Goal: Book appointment/travel/reservation

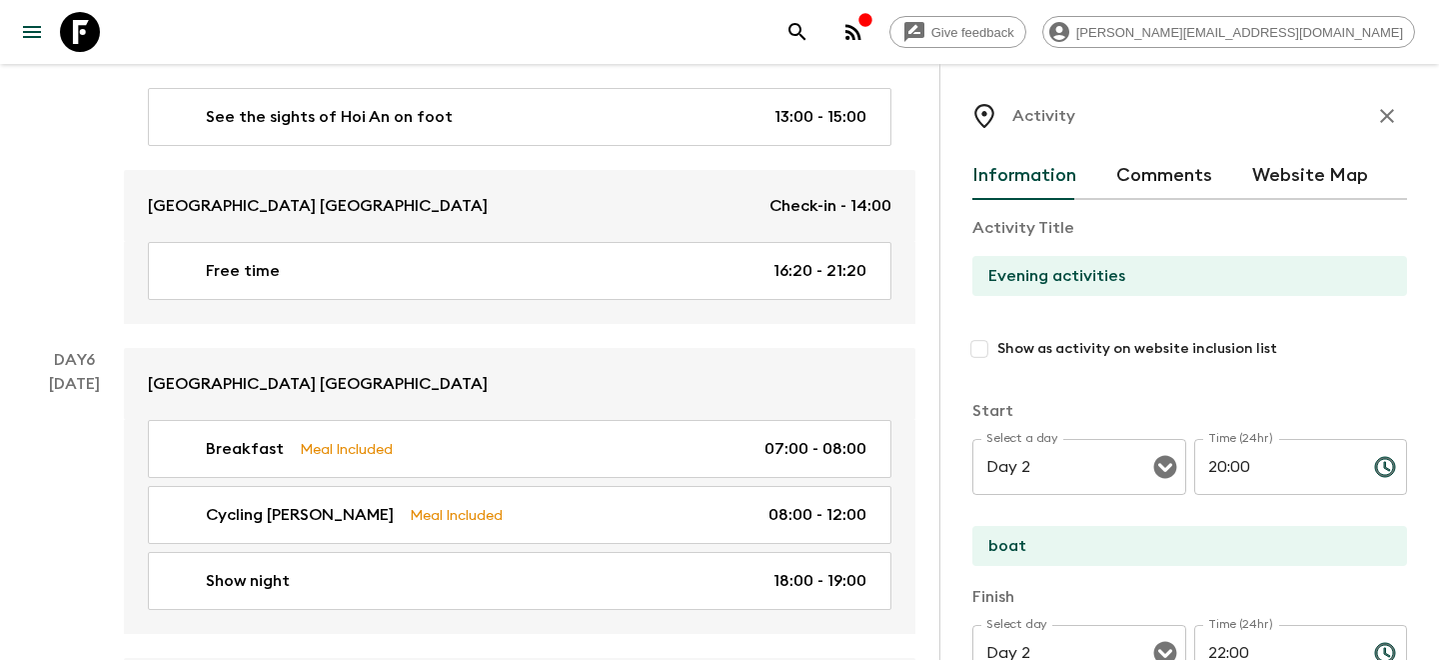
scroll to position [673, 0]
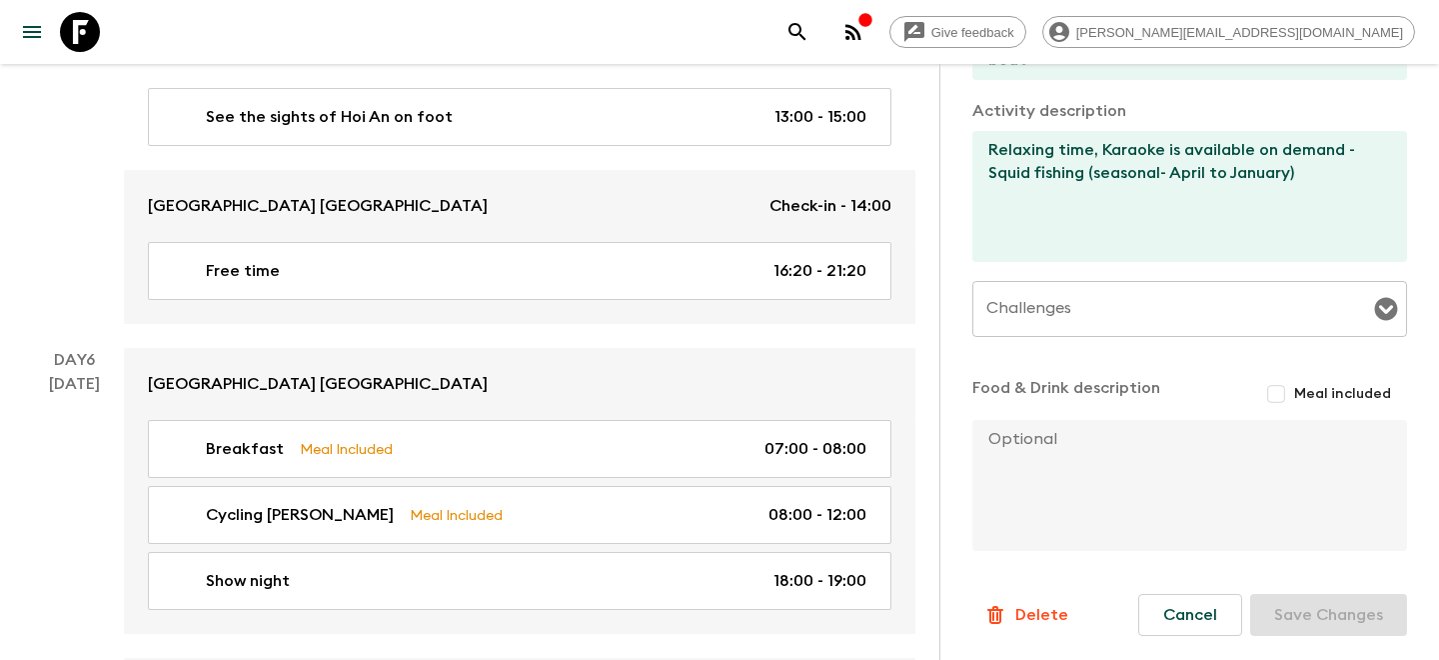
click at [78, 25] on icon at bounding box center [80, 32] width 40 height 40
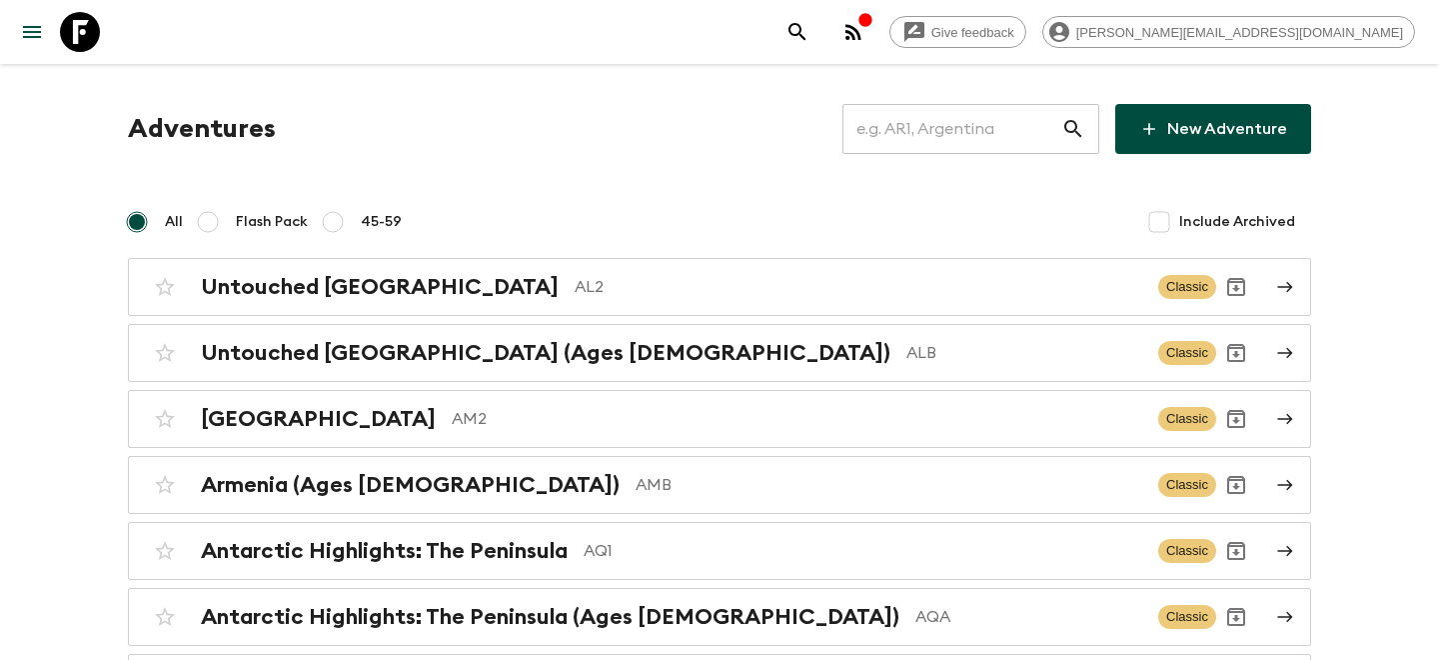
click at [918, 139] on input "text" at bounding box center [952, 129] width 219 height 56
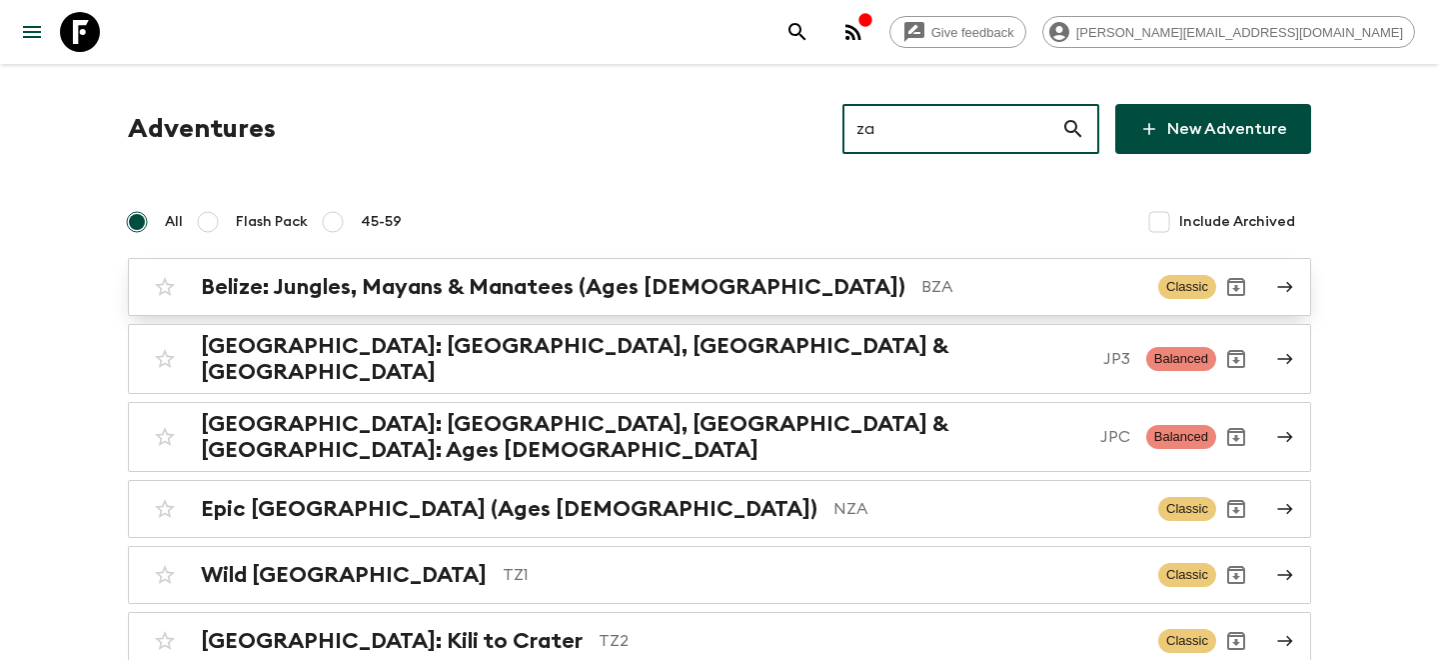
type input "za1"
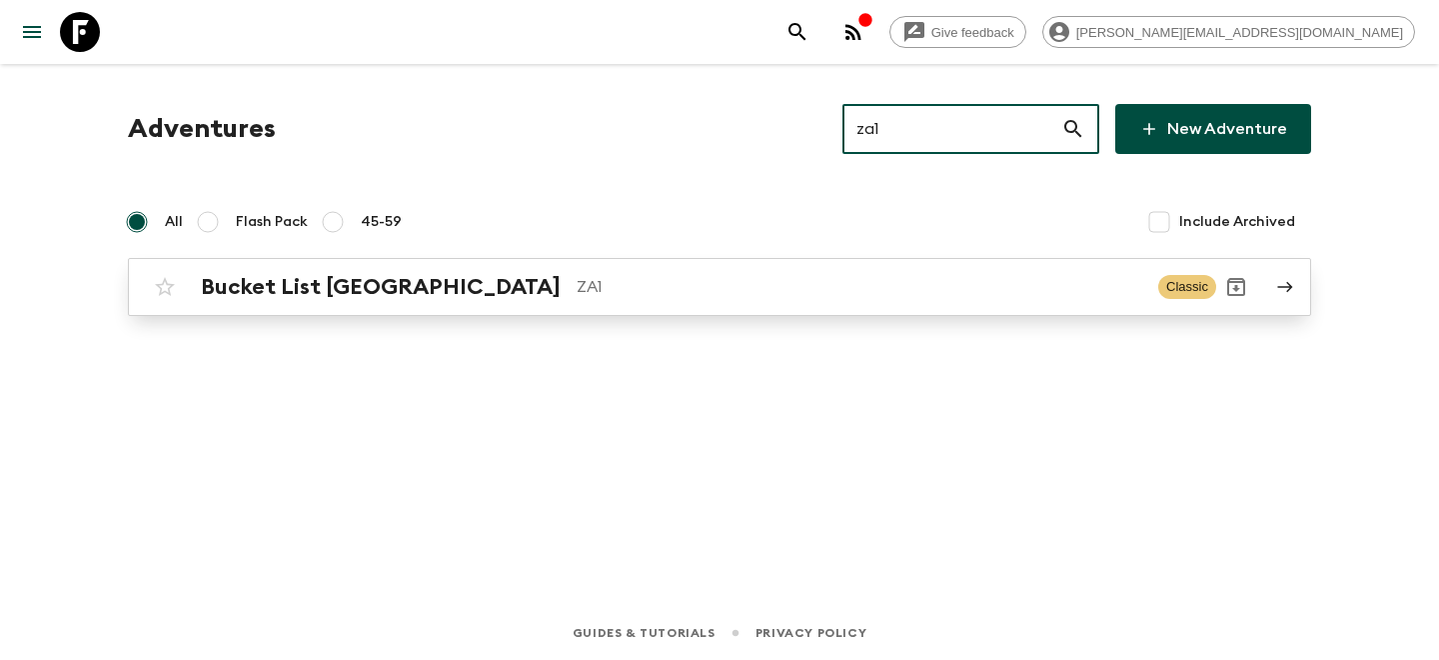
click at [285, 302] on div "Bucket List [GEOGRAPHIC_DATA] ZA1 Classic" at bounding box center [681, 287] width 1072 height 40
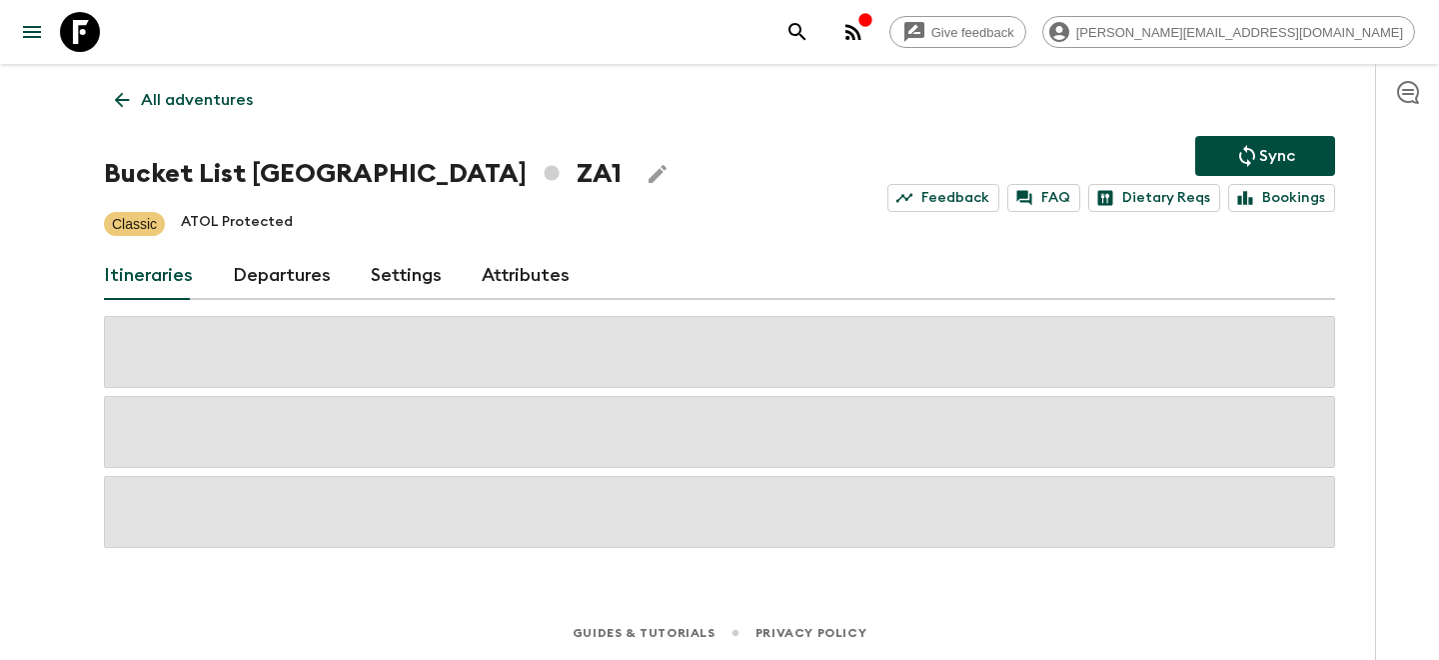
click at [278, 126] on div "All adventures Bucket List [GEOGRAPHIC_DATA] ZA1 Sync Feedback FAQ Dietary Reqs…" at bounding box center [719, 307] width 1279 height 486
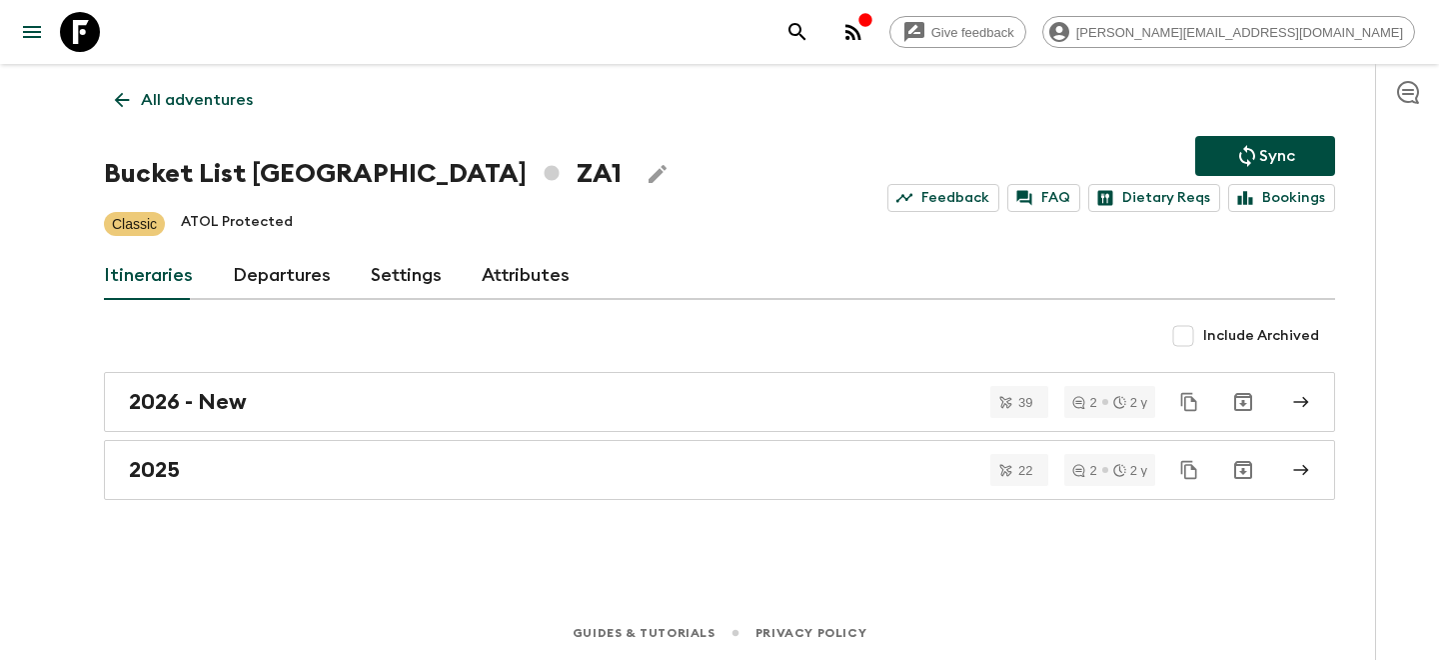
click at [254, 288] on link "Departures" at bounding box center [282, 276] width 98 height 48
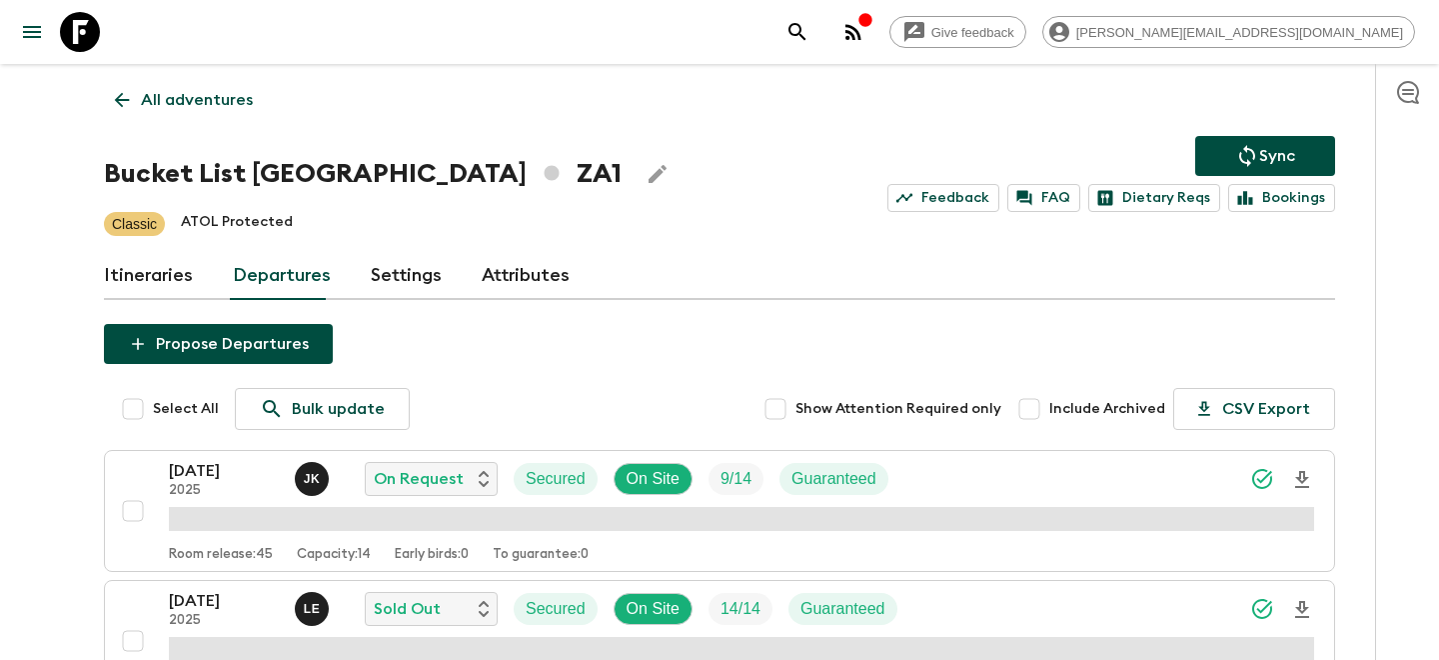
scroll to position [39, 0]
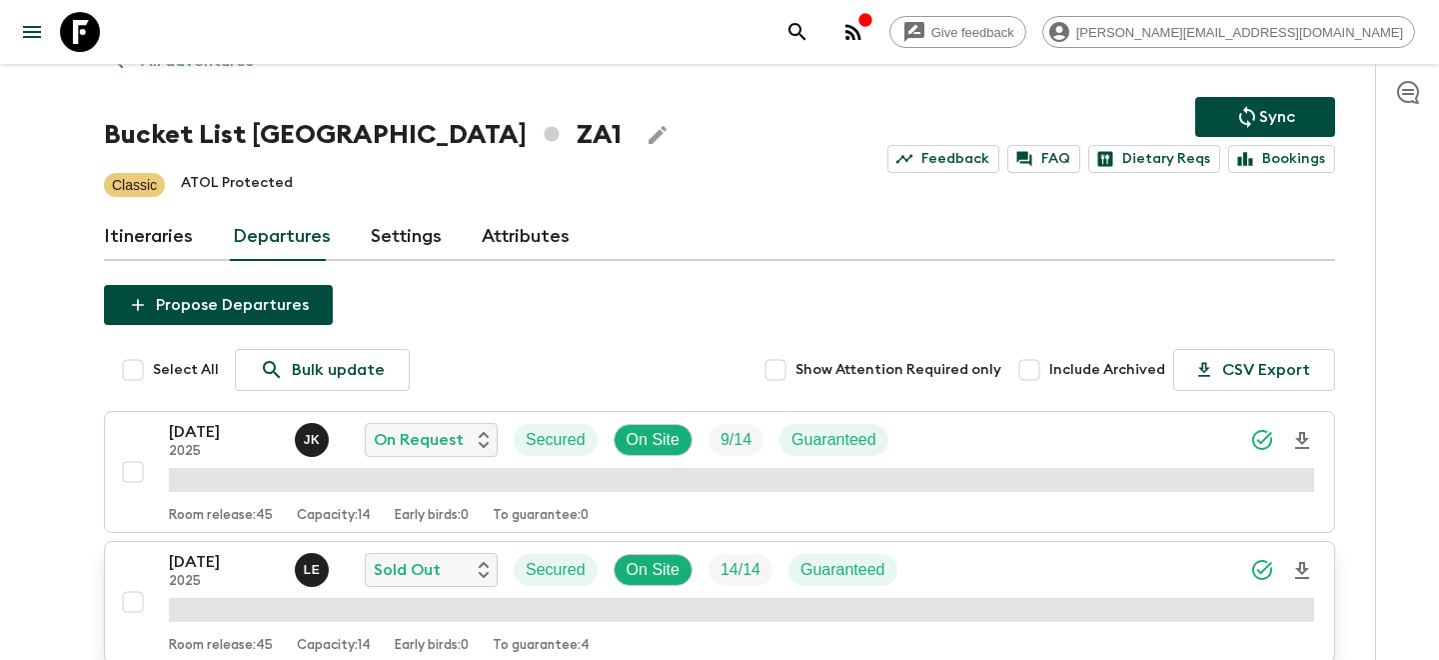
click at [242, 555] on p "[DATE]" at bounding box center [224, 562] width 110 height 24
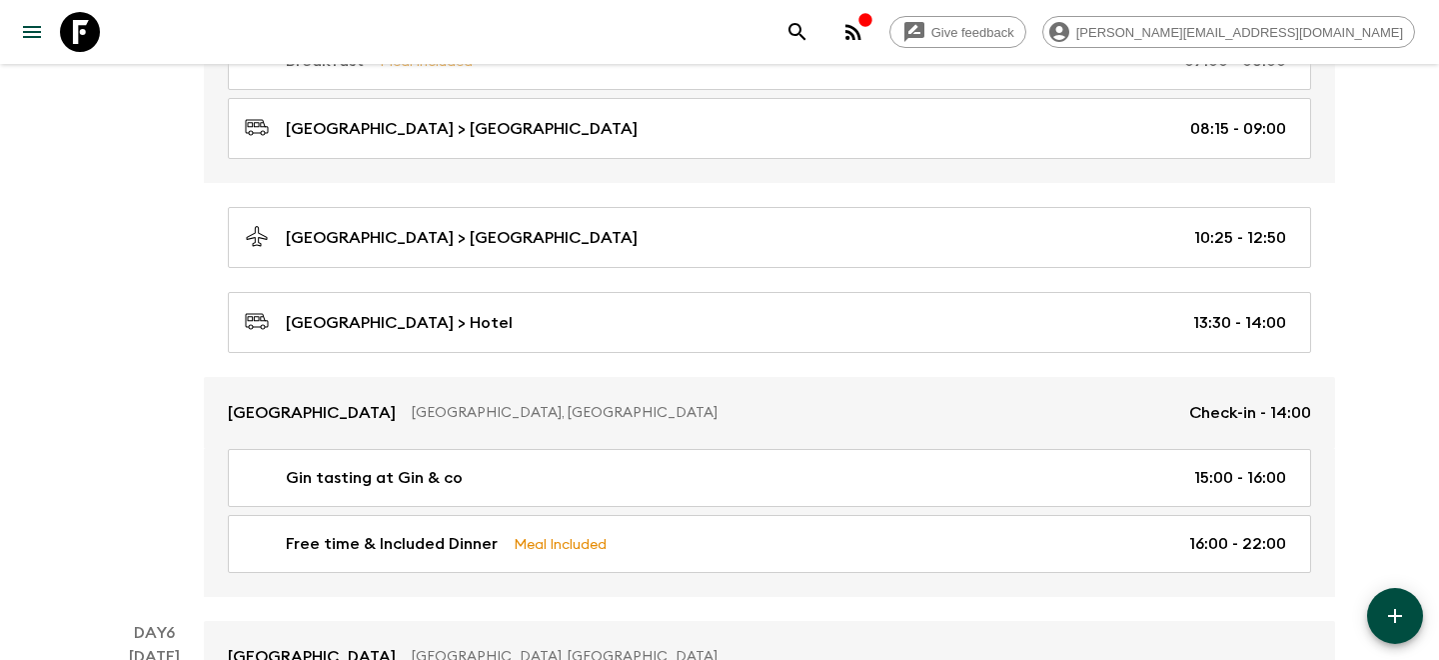
scroll to position [2354, 0]
click at [78, 32] on icon at bounding box center [80, 32] width 40 height 40
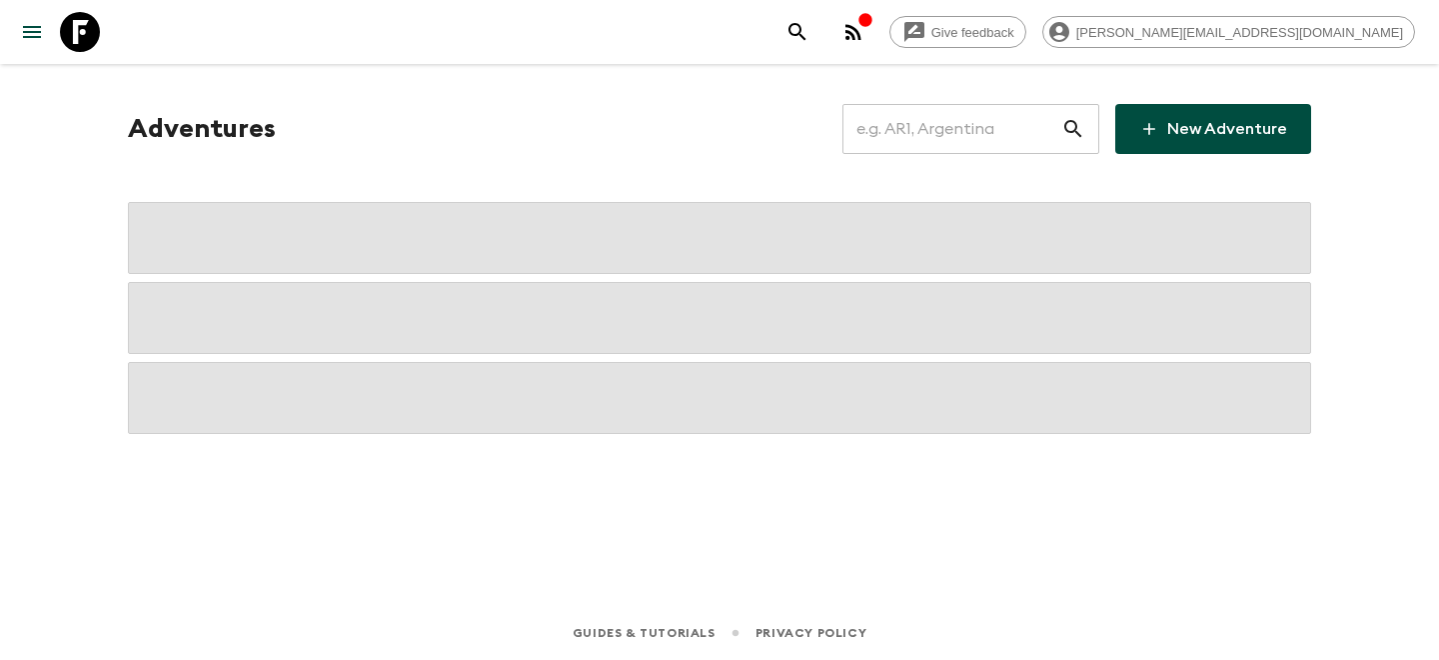
click at [954, 127] on input "text" at bounding box center [952, 129] width 219 height 56
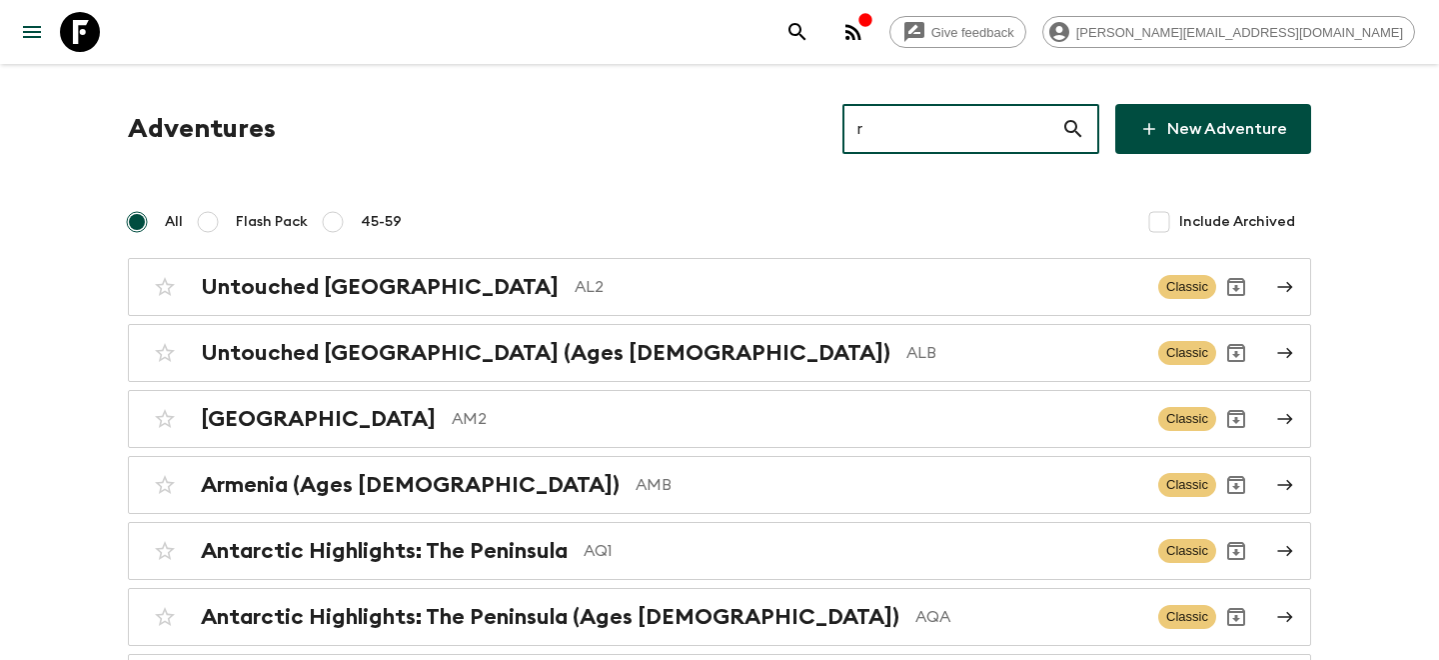
type input "rw"
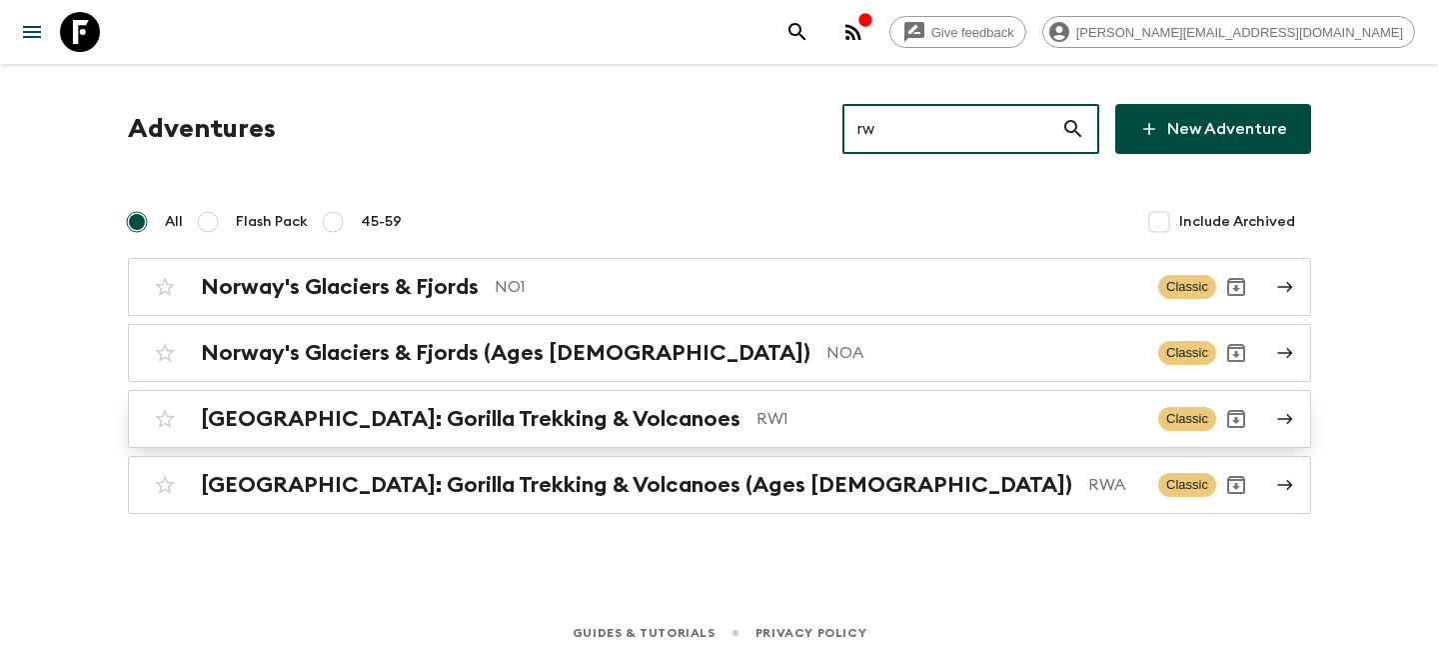
click at [829, 445] on link "[GEOGRAPHIC_DATA]: Gorilla Trekking & Volcanoes RW1 Classic" at bounding box center [720, 419] width 1184 height 58
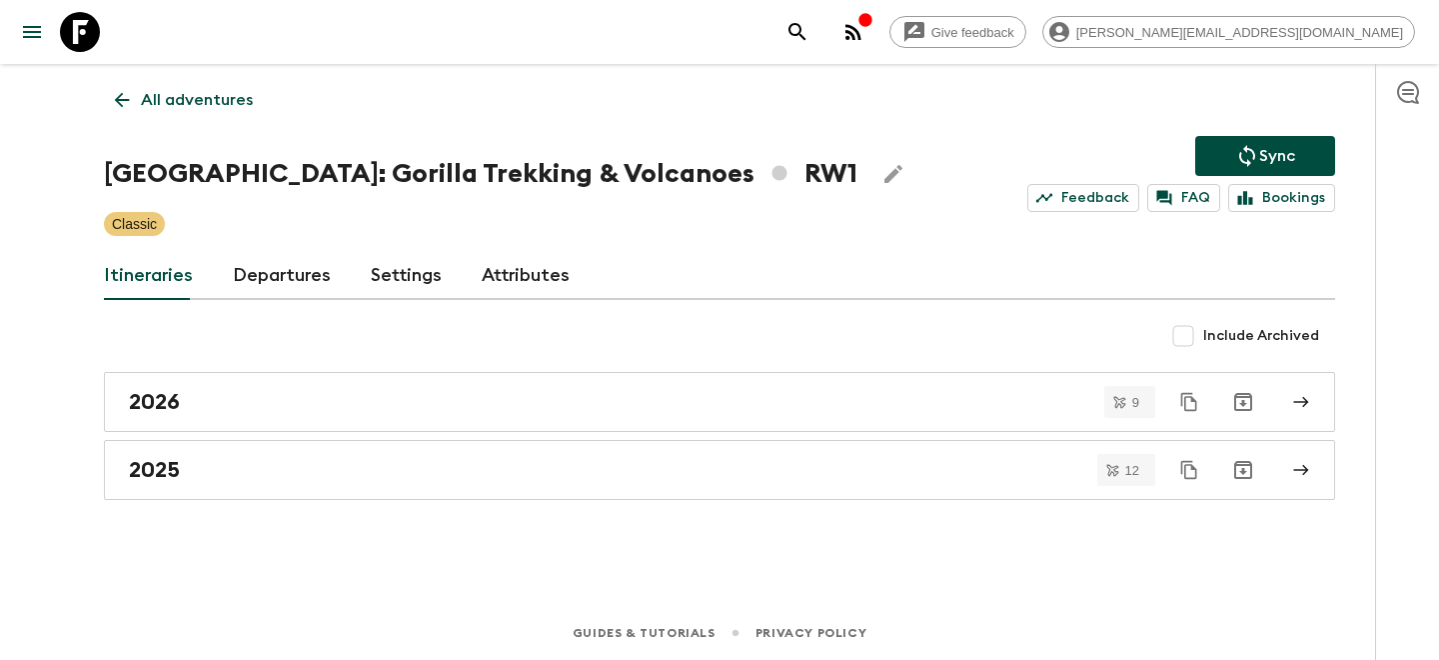
click at [312, 275] on link "Departures" at bounding box center [282, 276] width 98 height 48
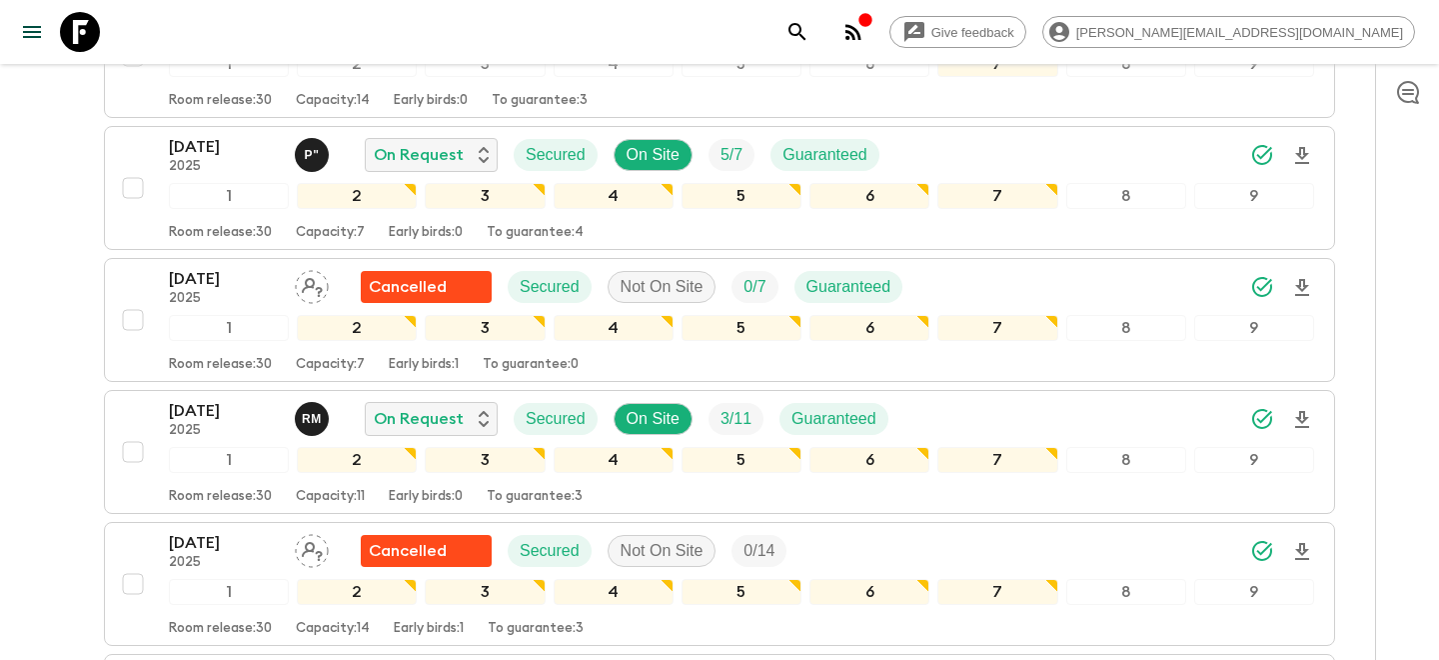
scroll to position [3256, 0]
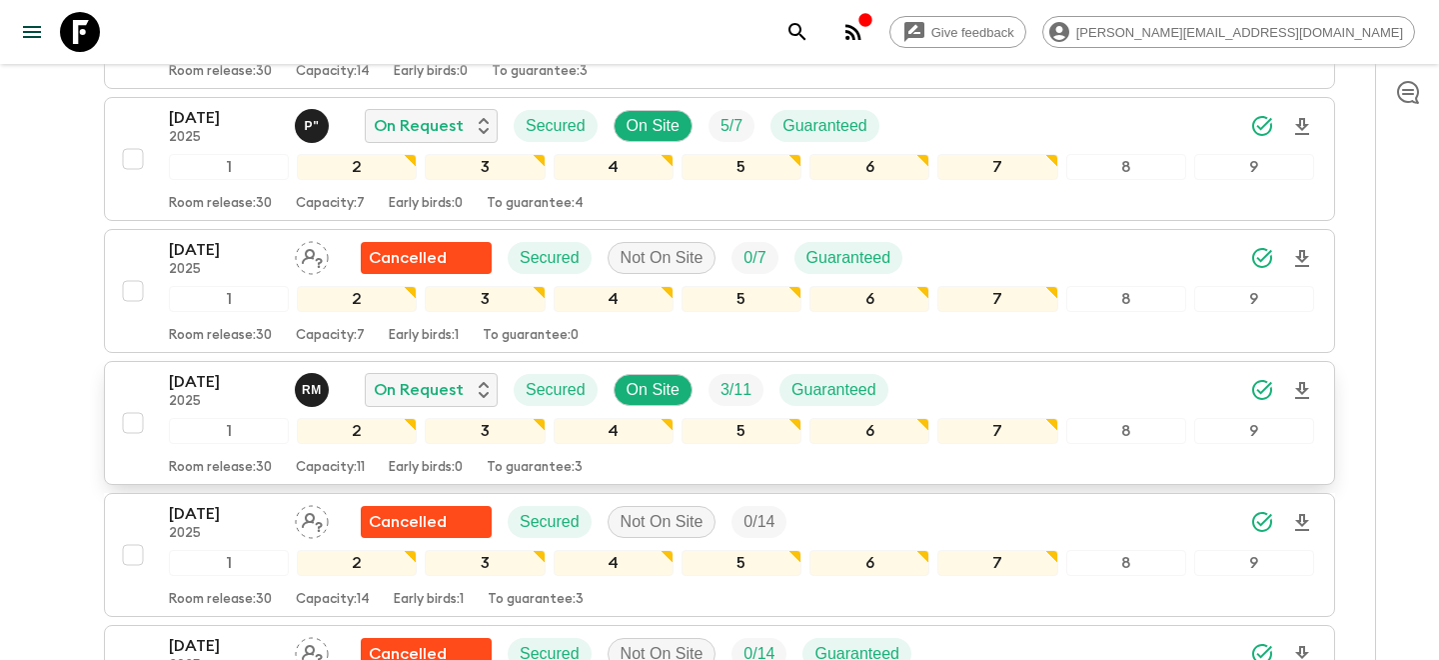
click at [250, 380] on p "[DATE]" at bounding box center [224, 382] width 110 height 24
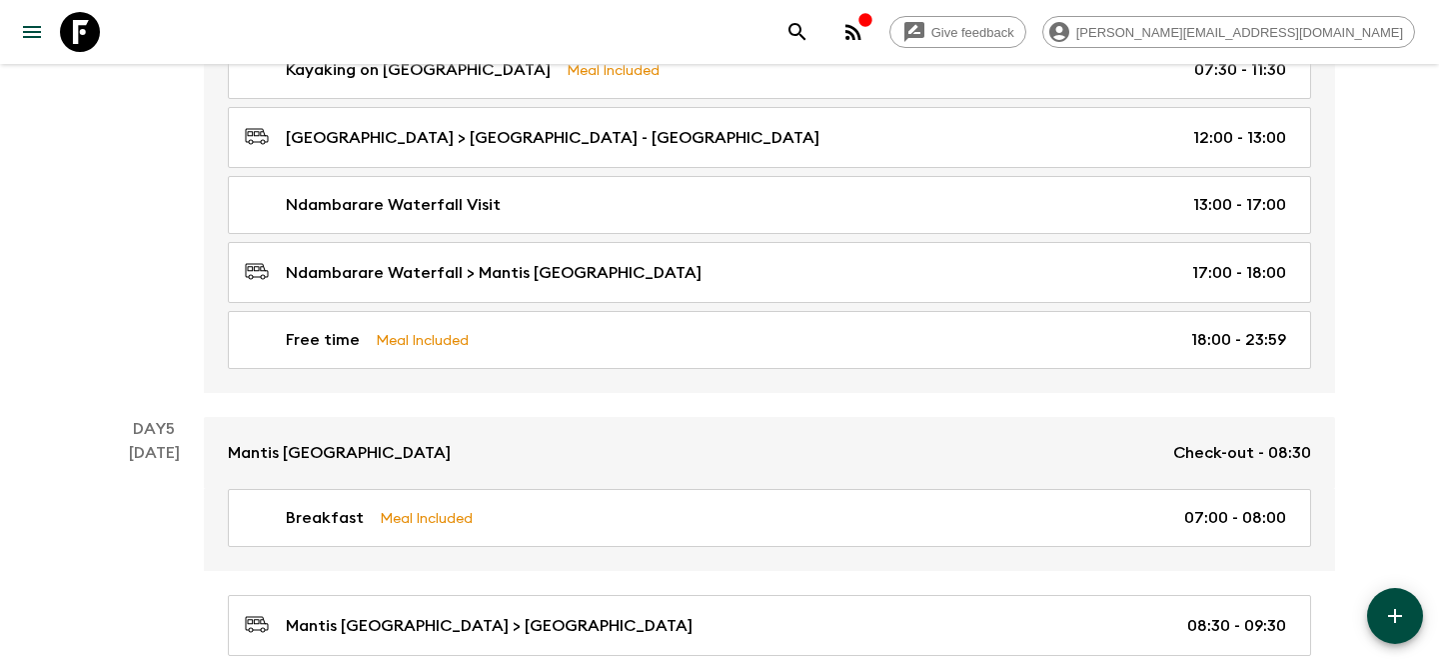
scroll to position [2438, 0]
